Goal: Task Accomplishment & Management: Manage account settings

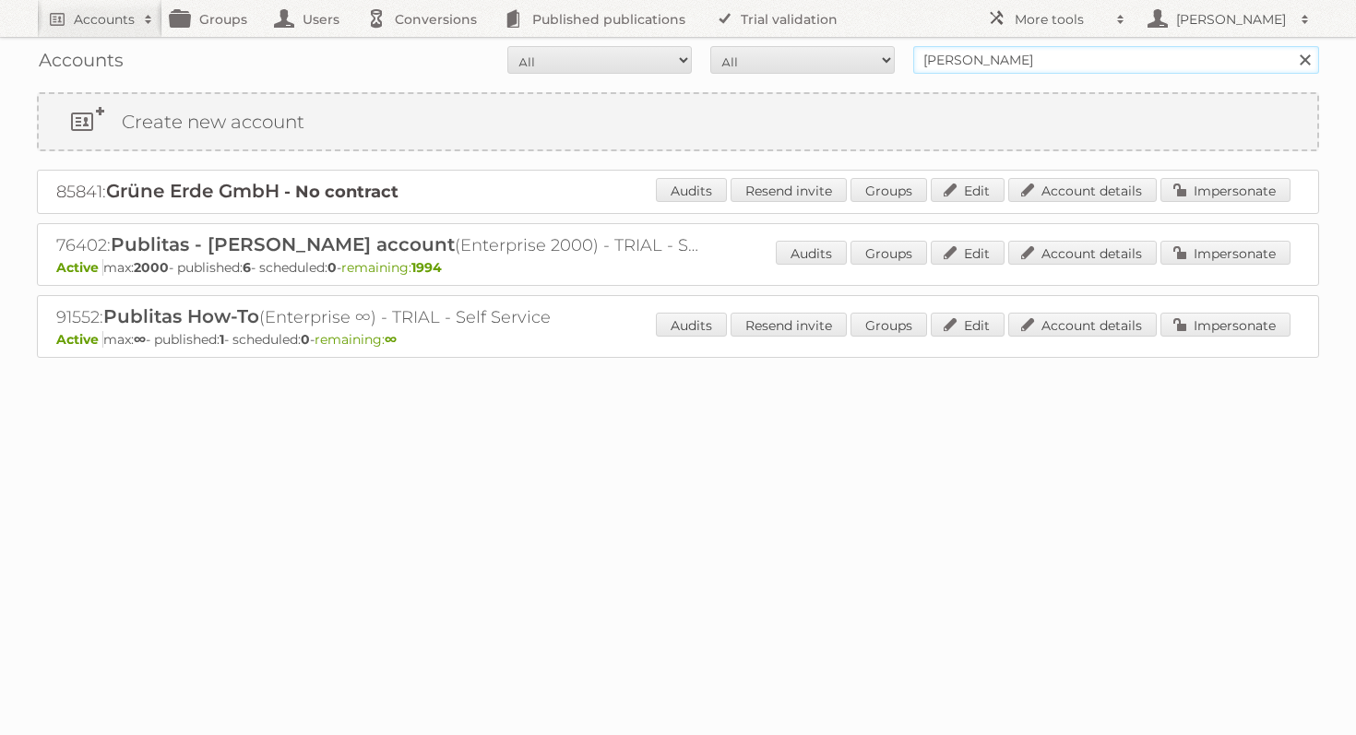
click at [966, 55] on input "agnieszka publitas" at bounding box center [1116, 60] width 406 height 28
type input "dinosol"
click at [1290, 46] on input "Search" at bounding box center [1304, 60] width 28 height 28
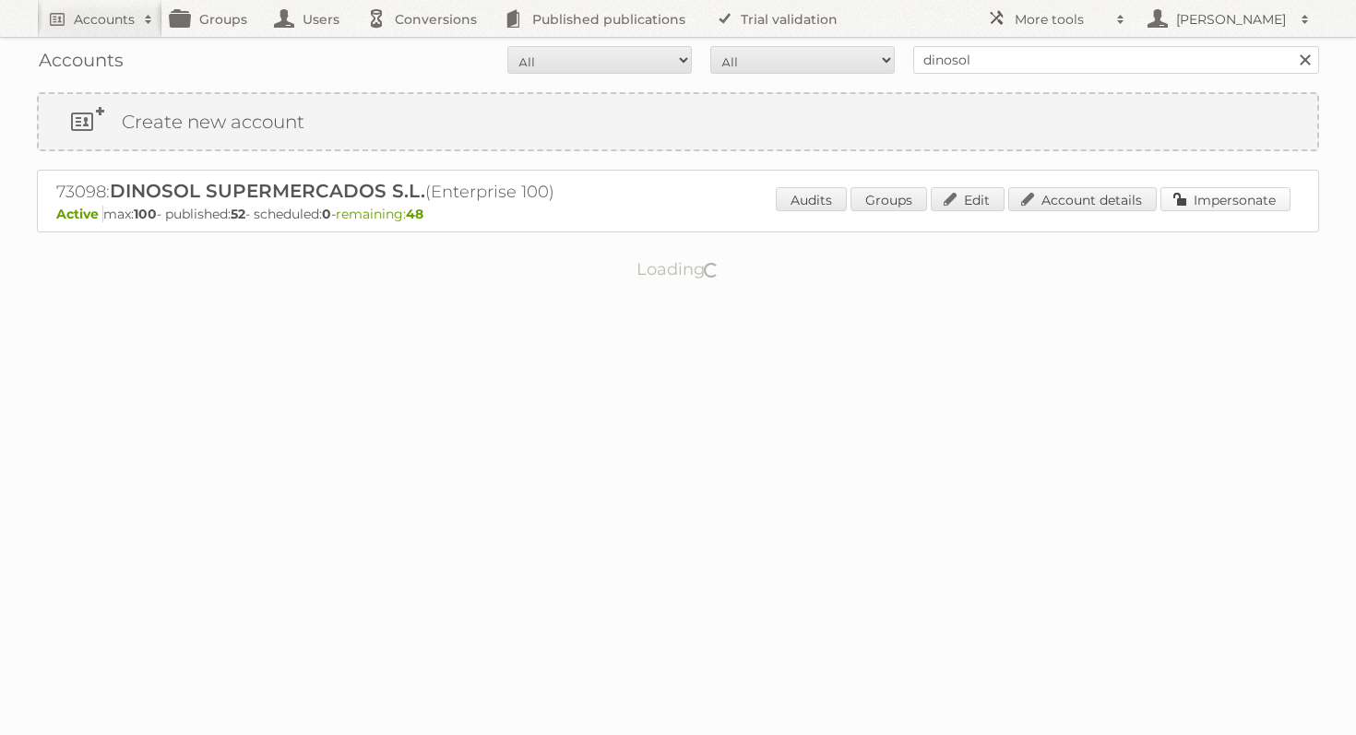
click at [1243, 193] on link "Impersonate" at bounding box center [1225, 199] width 130 height 24
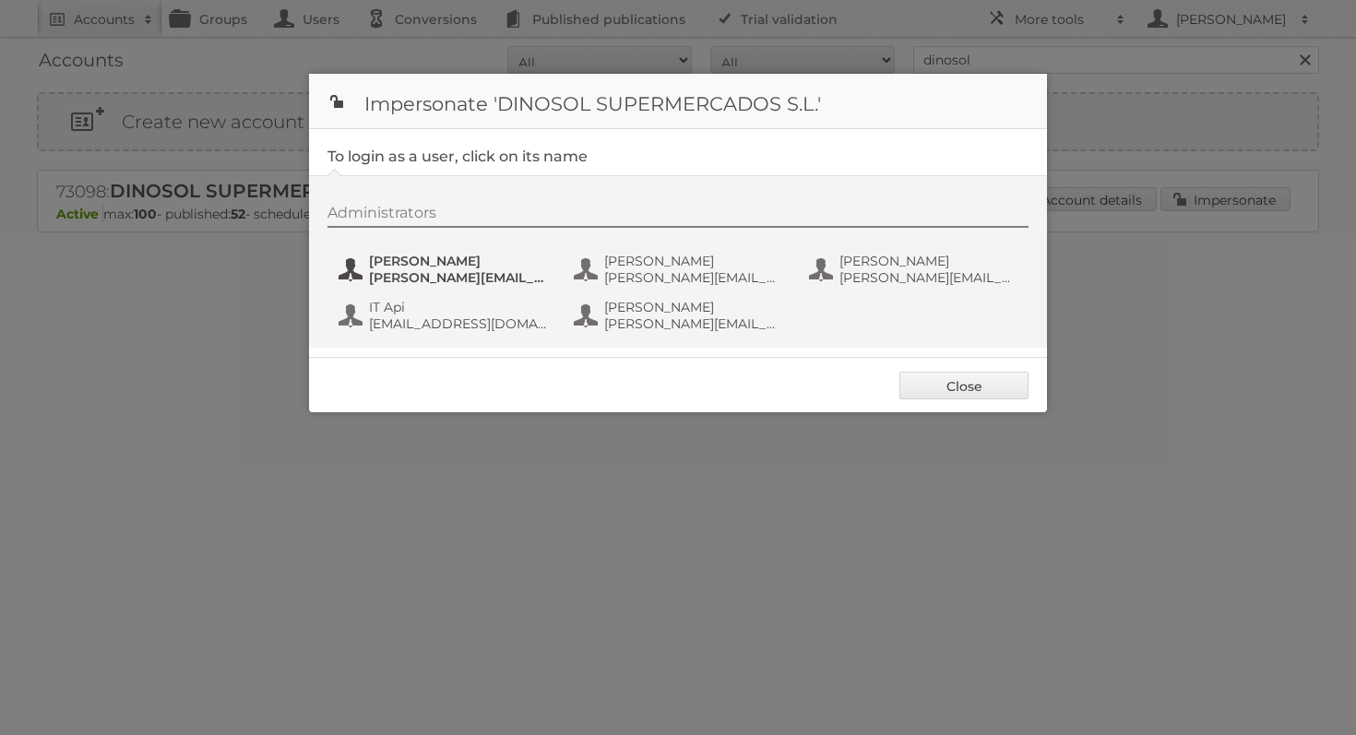
click at [461, 262] on span "[PERSON_NAME]" at bounding box center [458, 261] width 179 height 17
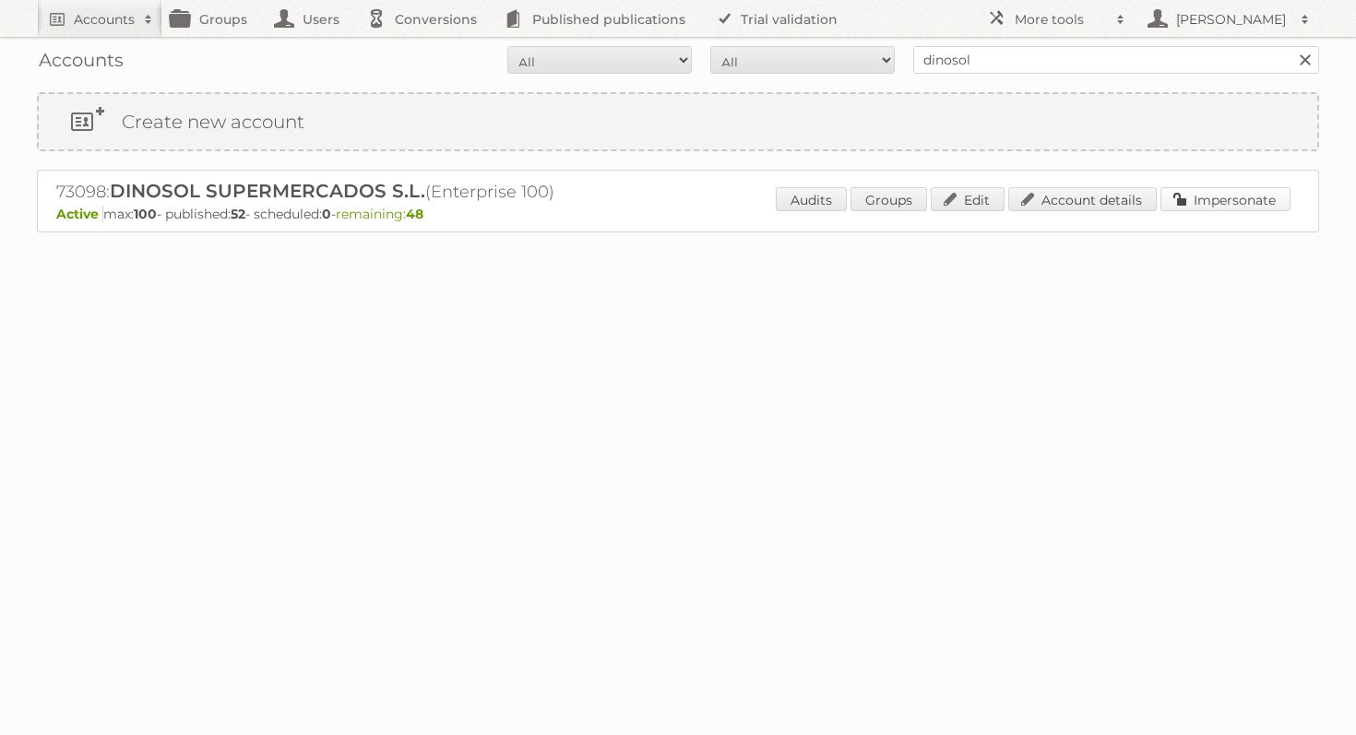
click at [1217, 208] on link "Impersonate" at bounding box center [1225, 199] width 130 height 24
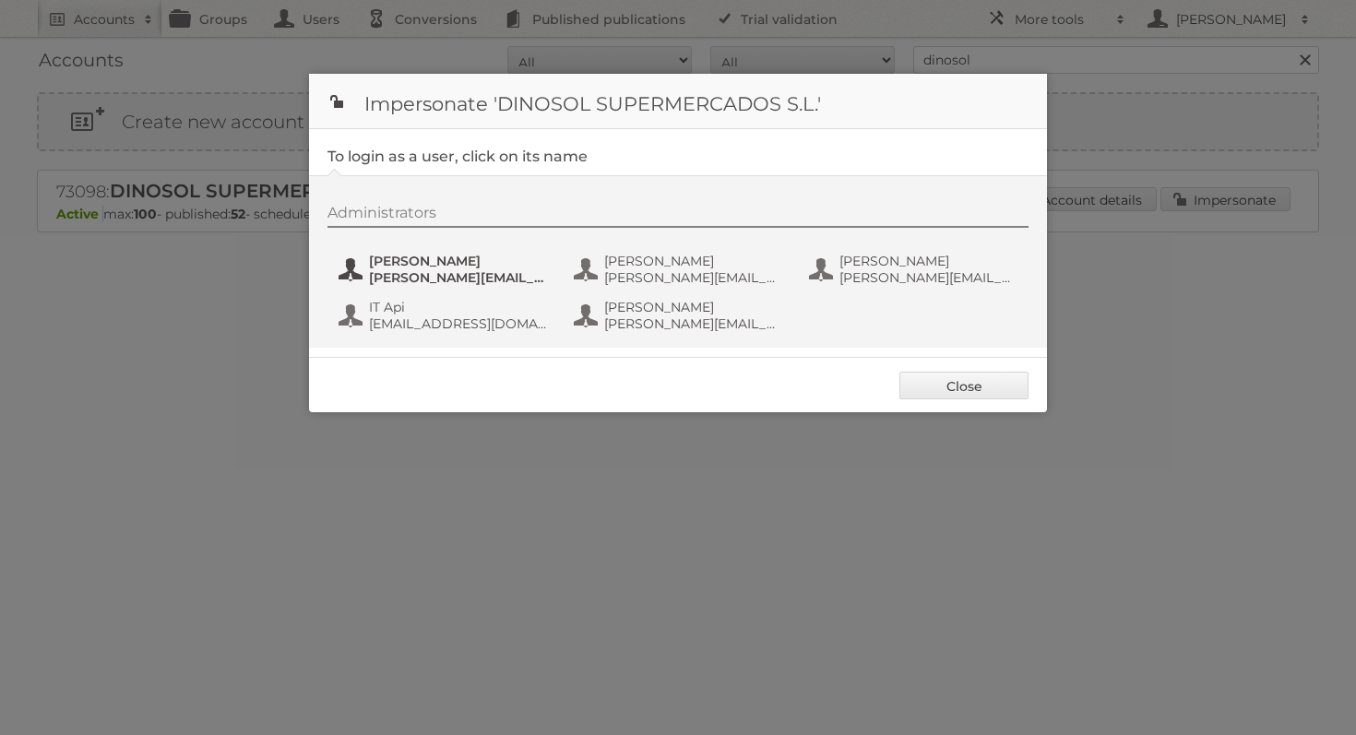
click at [406, 263] on span "[PERSON_NAME]" at bounding box center [458, 261] width 179 height 17
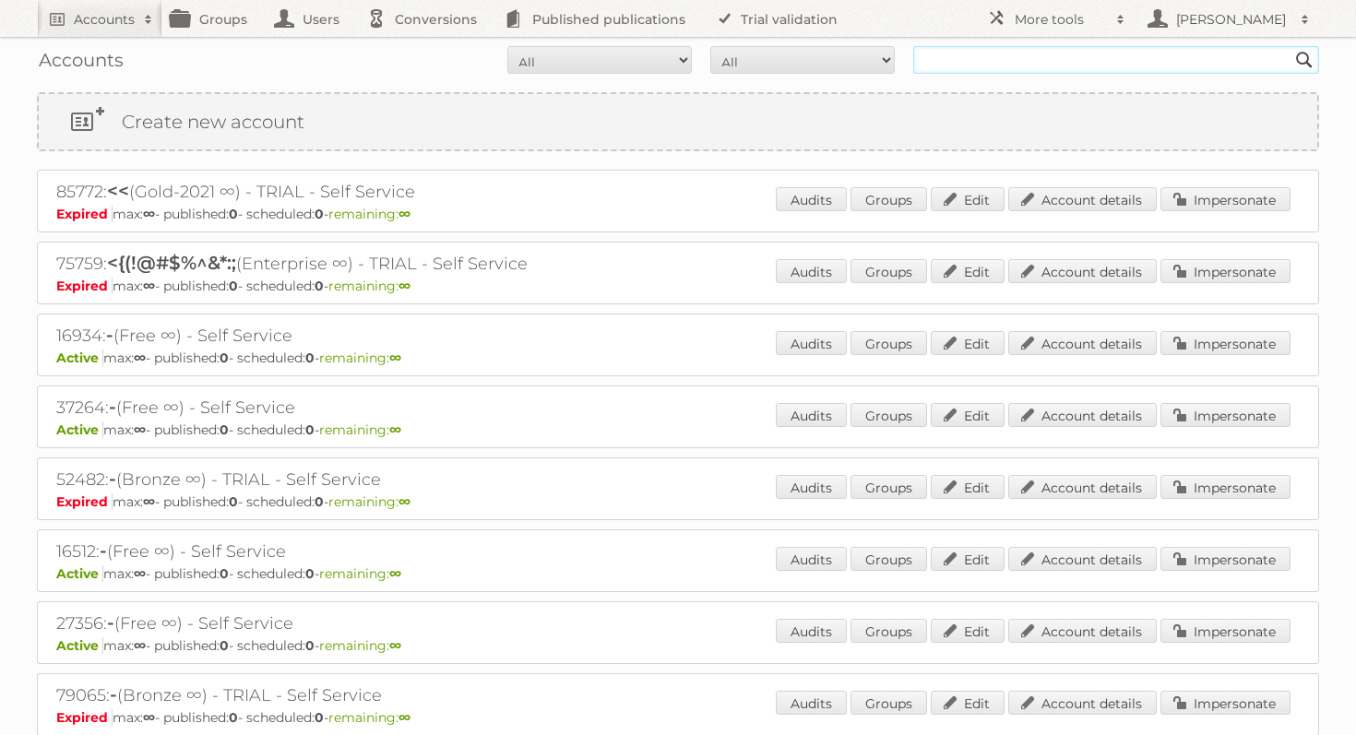
click at [1013, 49] on input "text" at bounding box center [1116, 60] width 406 height 28
type input "dinosol"
click at [1290, 46] on input "Search" at bounding box center [1304, 60] width 28 height 28
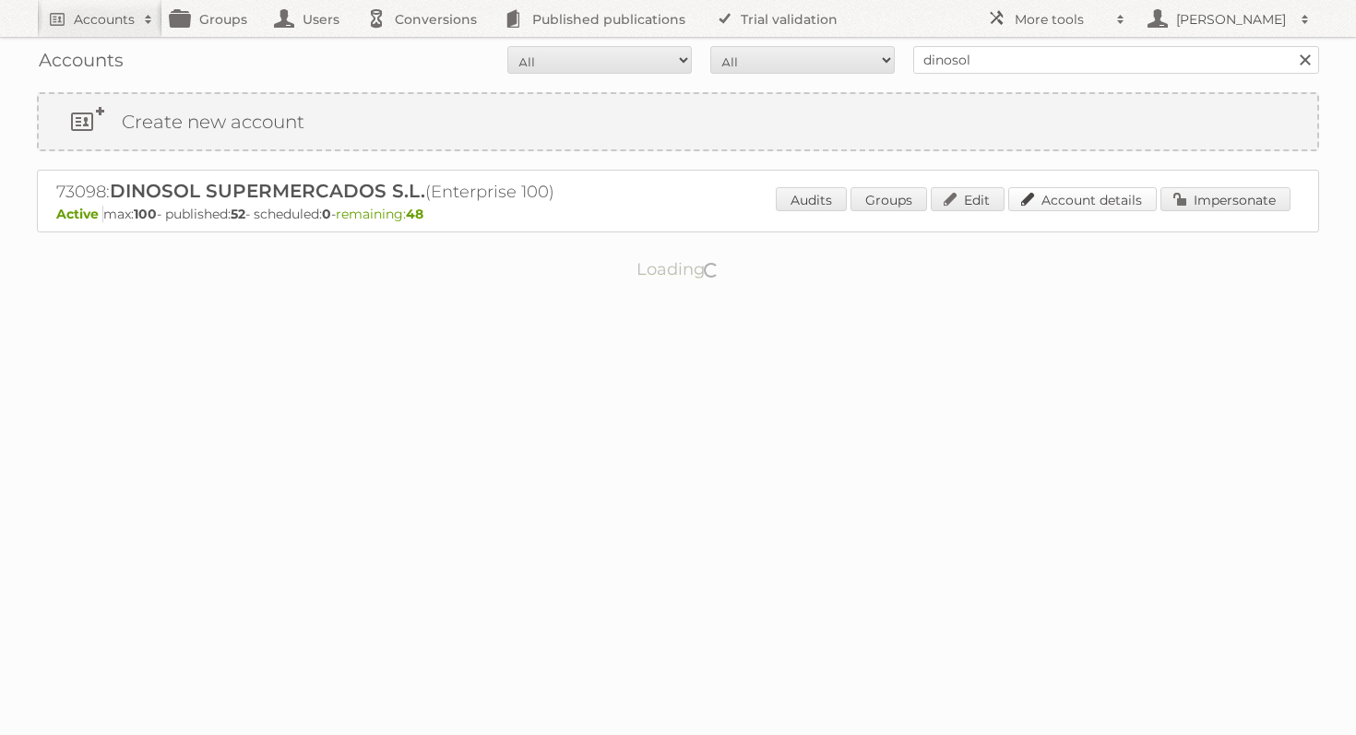
click at [1052, 198] on link "Account details" at bounding box center [1082, 199] width 148 height 24
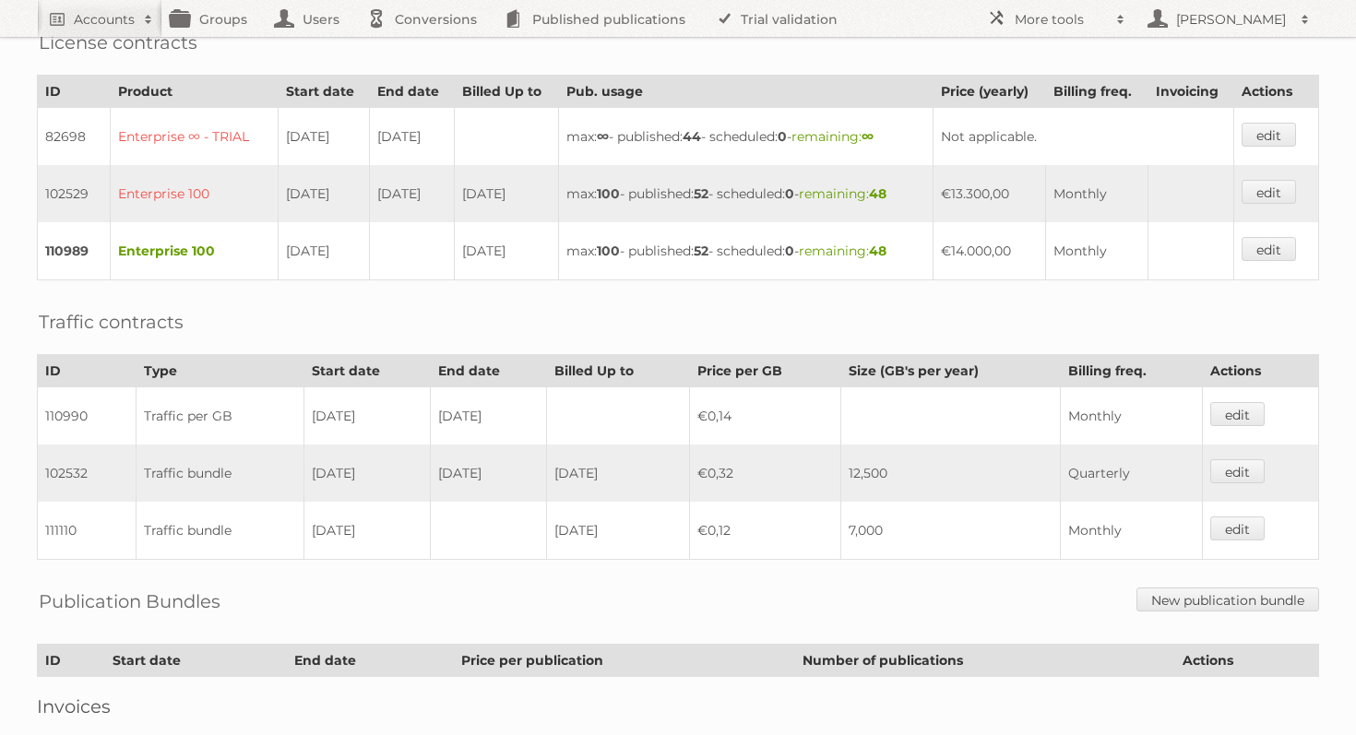
scroll to position [509, 0]
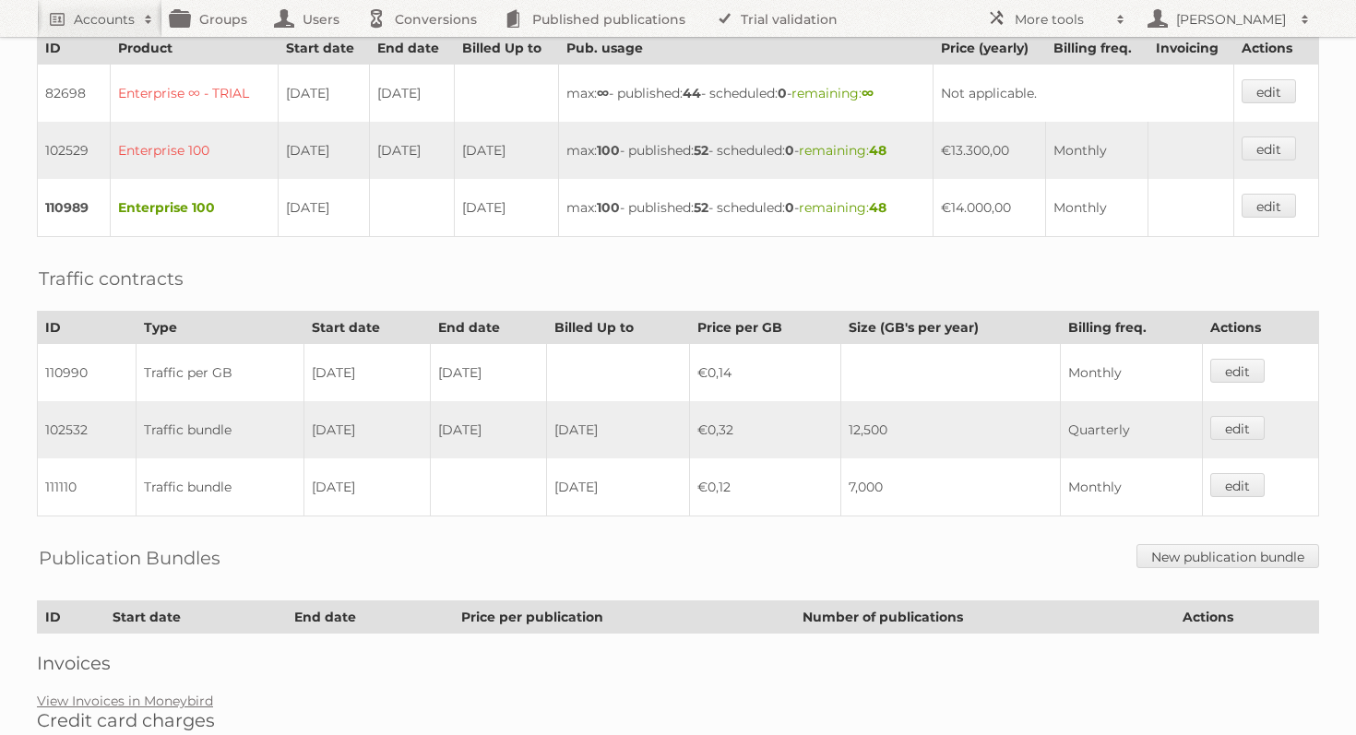
drag, startPoint x: 906, startPoint y: 463, endPoint x: 708, endPoint y: 463, distance: 197.4
click at [708, 463] on tr "111110 Traffic bundle [DATE] [DATE] €0,12 7,000 Monthly edit" at bounding box center [678, 487] width 1281 height 58
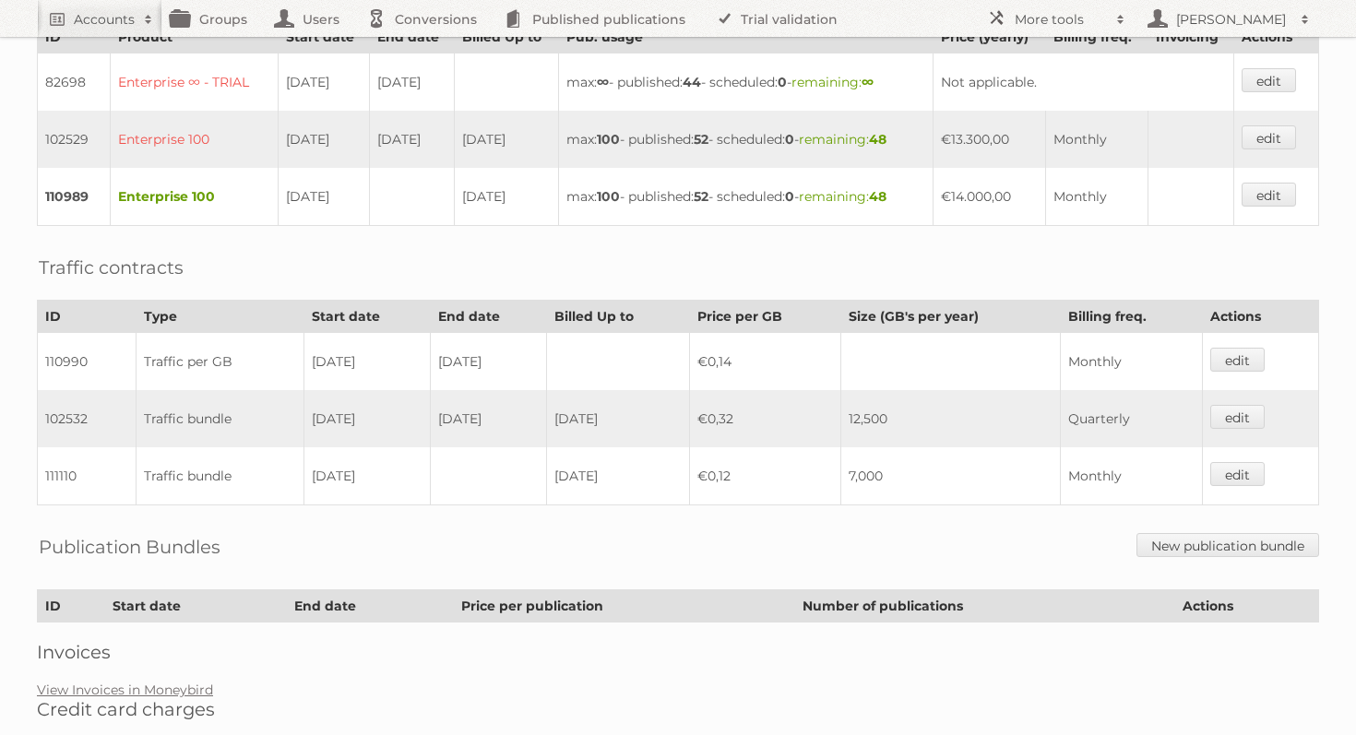
scroll to position [513, 0]
